Goal: Learn about a topic

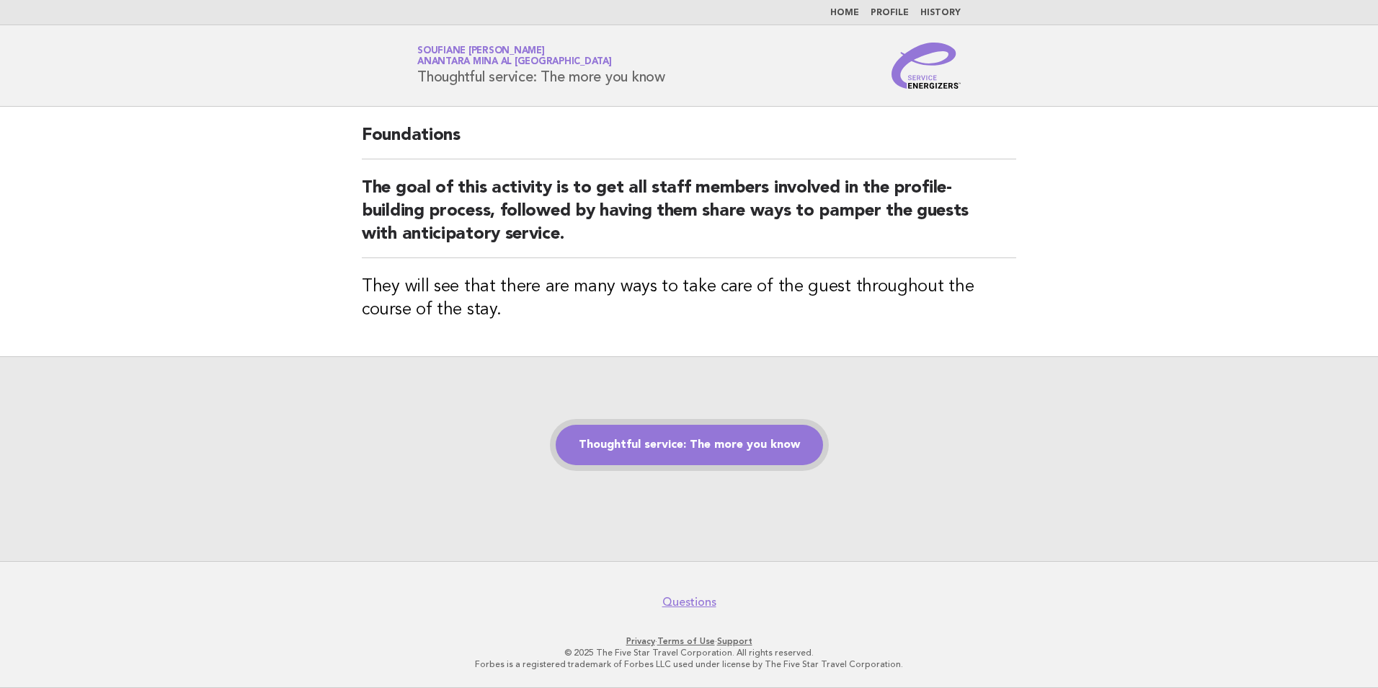
click at [688, 445] on link "Thoughtful service: The more you know" at bounding box center [689, 445] width 267 height 40
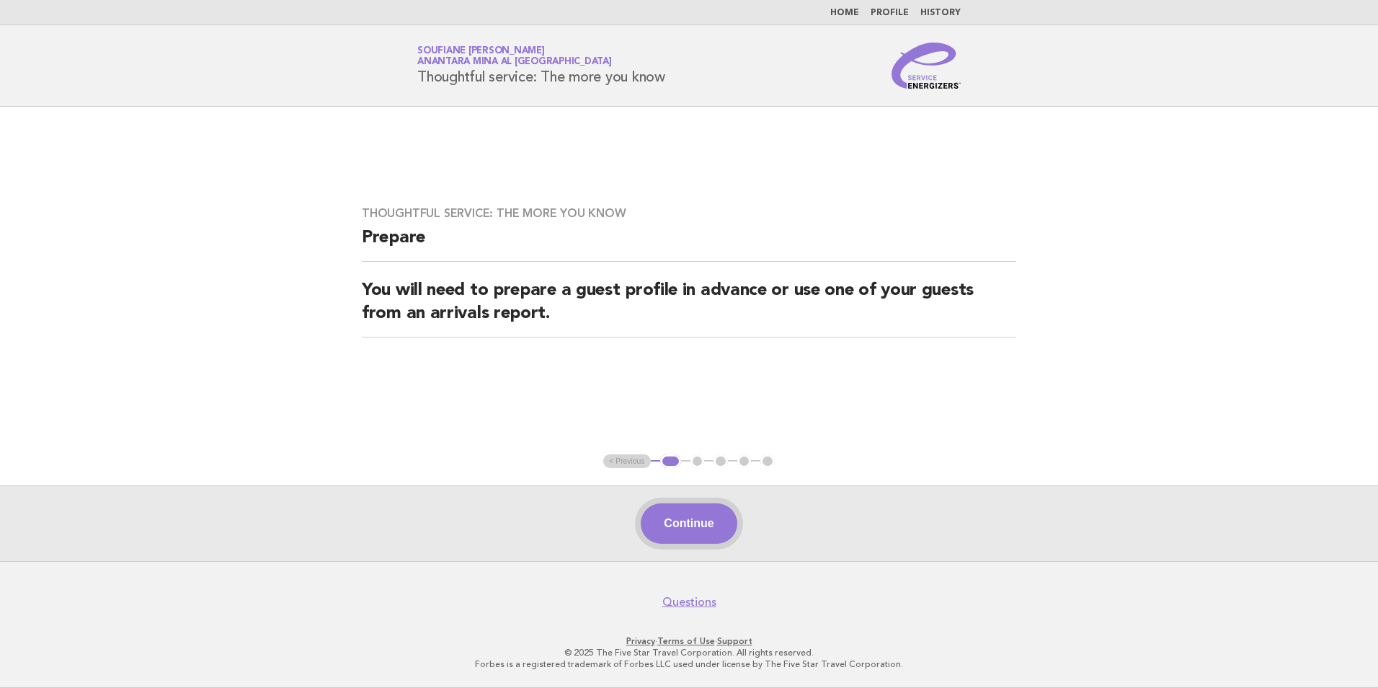
click at [703, 528] on button "Continue" at bounding box center [689, 523] width 96 height 40
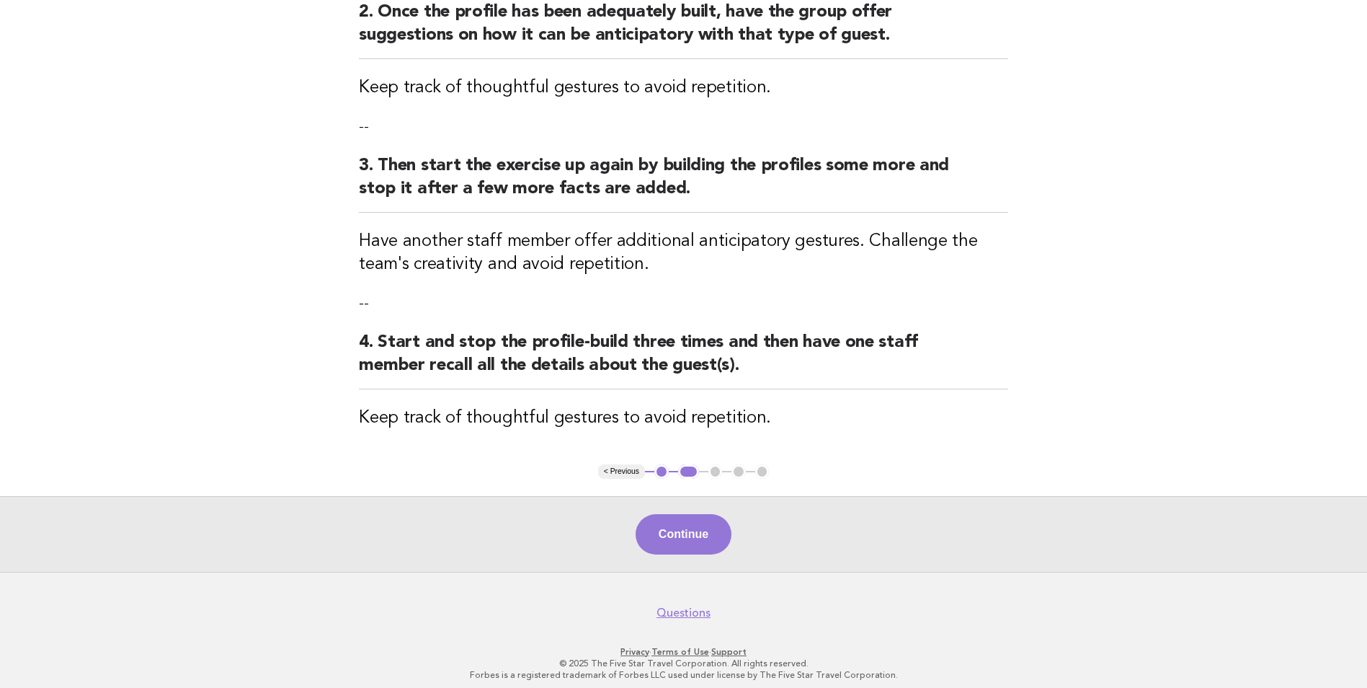
scroll to position [360, 0]
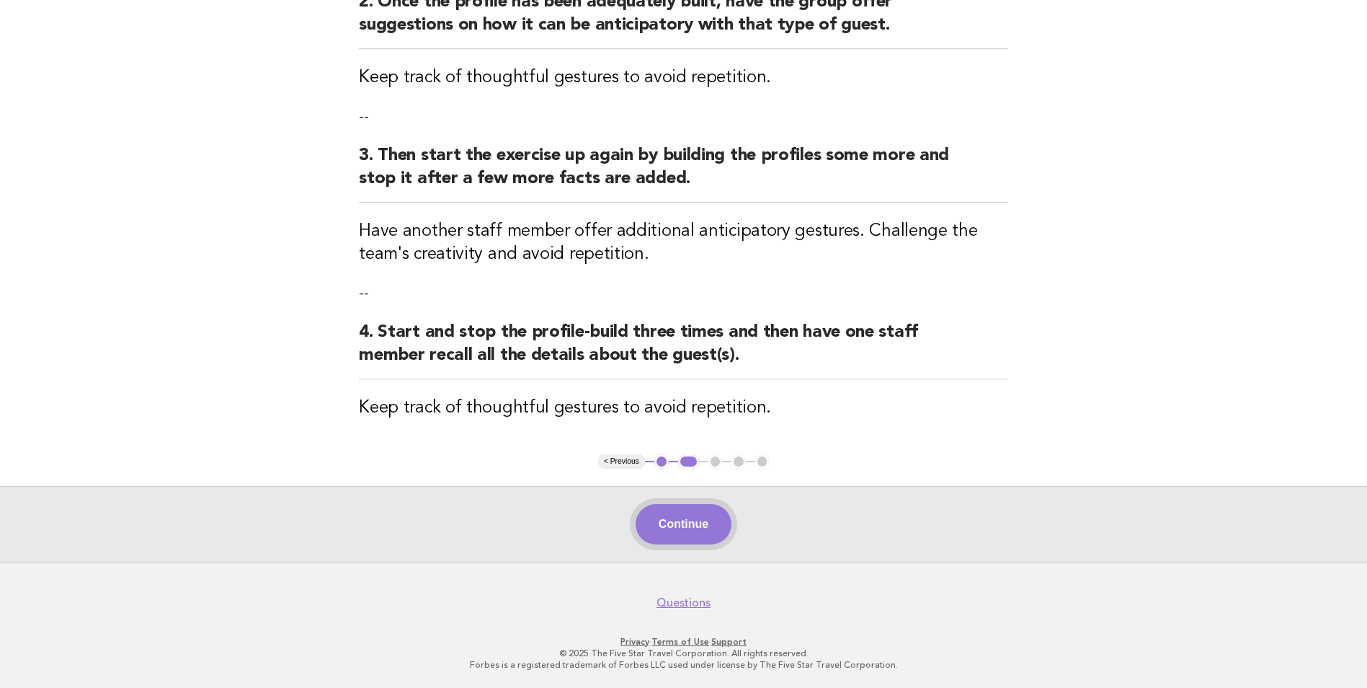
click at [662, 528] on button "Continue" at bounding box center [684, 524] width 96 height 40
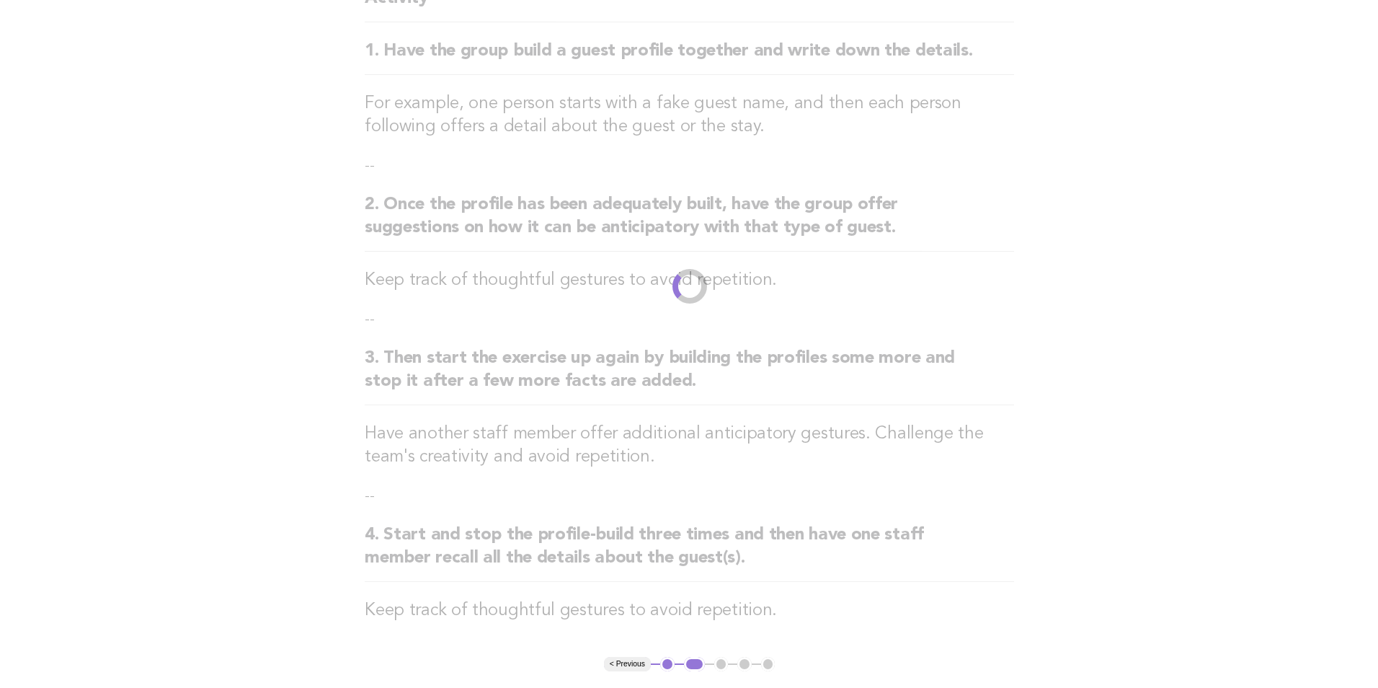
scroll to position [0, 0]
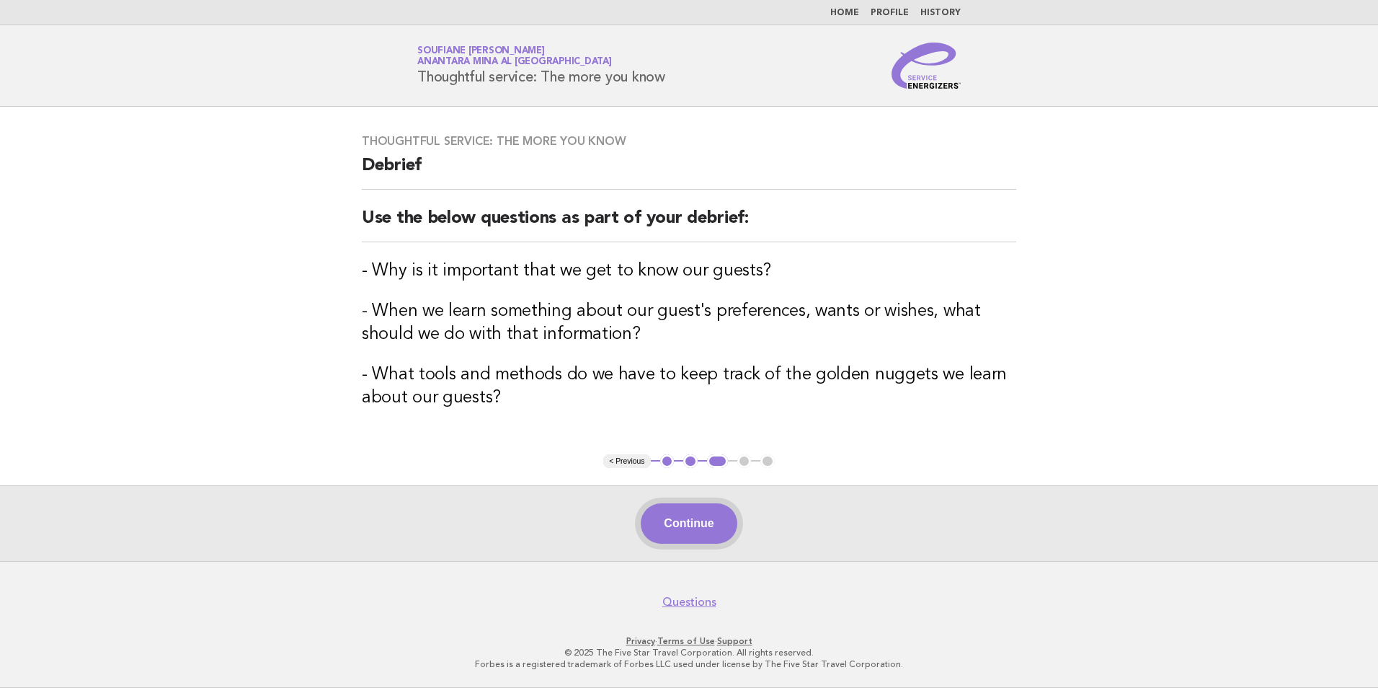
click at [694, 525] on button "Continue" at bounding box center [689, 523] width 96 height 40
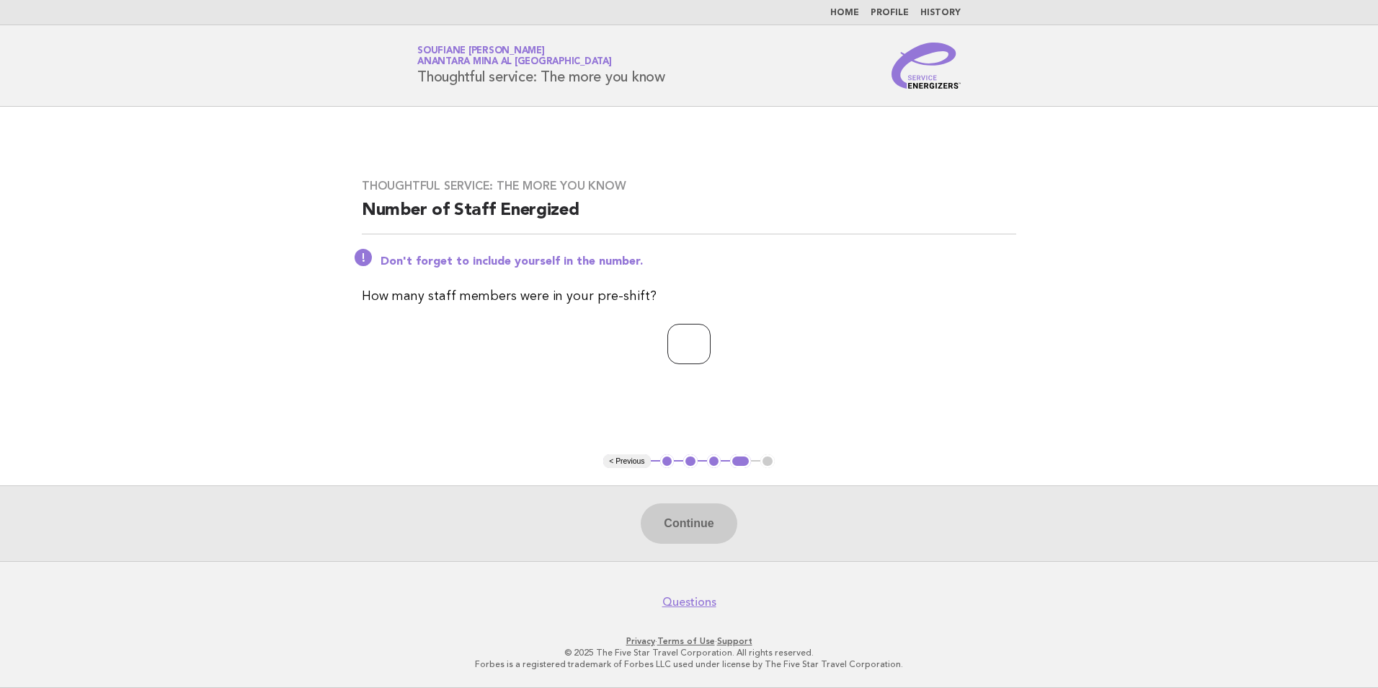
click at [693, 345] on input "number" at bounding box center [688, 344] width 43 height 40
type input "*"
click at [698, 514] on button "Continue" at bounding box center [689, 523] width 96 height 40
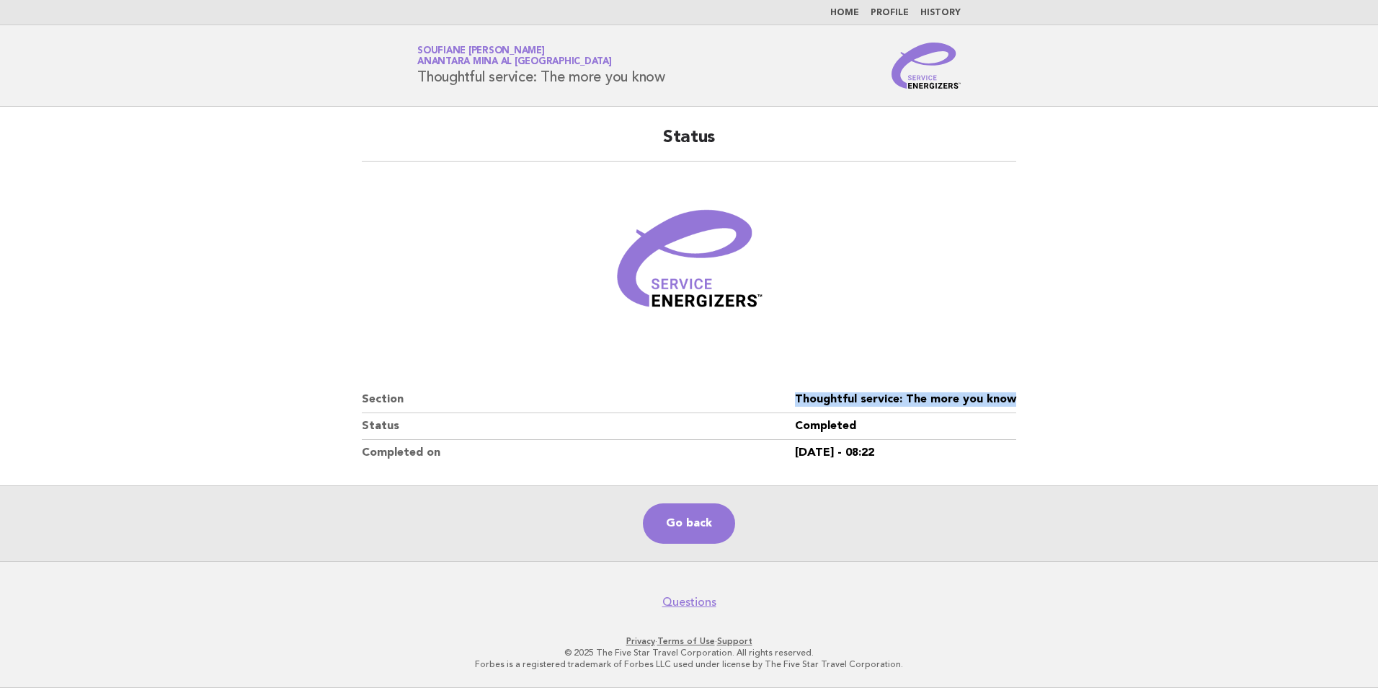
drag, startPoint x: 1023, startPoint y: 393, endPoint x: 787, endPoint y: 399, distance: 236.5
click at [787, 399] on div "Status Section Thoughtful service: The more you know Status Completed Completed…" at bounding box center [689, 296] width 689 height 374
copy dl "Thoughtful service: The more you know"
